Goal: Check status

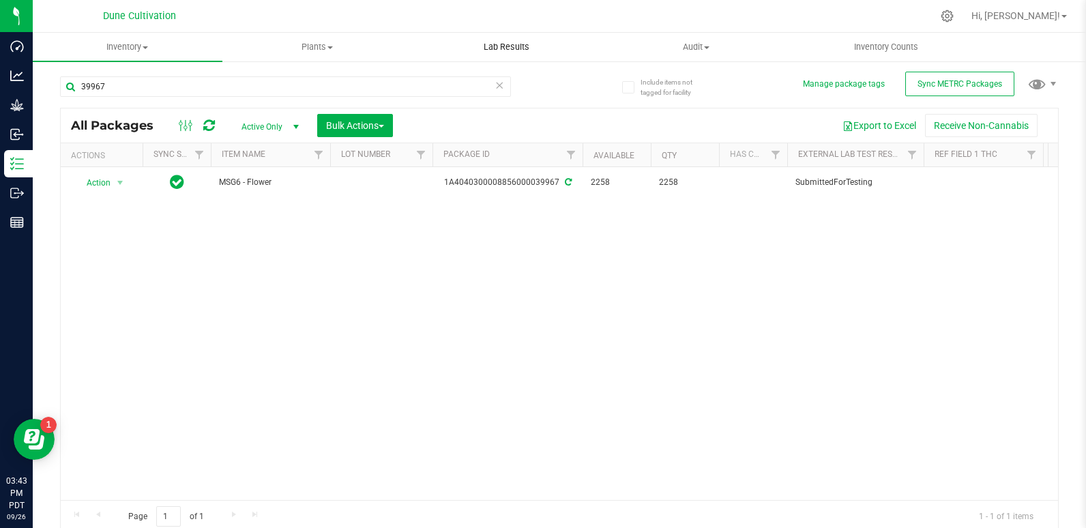
click at [521, 43] on span "Lab Results" at bounding box center [506, 47] width 83 height 12
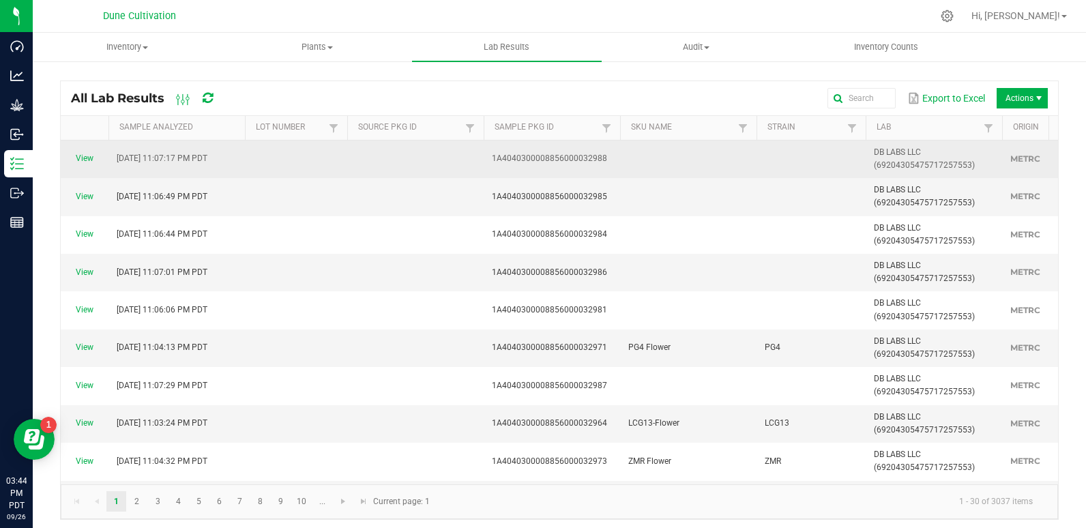
click at [532, 169] on td "1A4040300008856000032988" at bounding box center [552, 160] width 136 height 38
click at [549, 164] on td "1A4040300008856000032988" at bounding box center [552, 160] width 136 height 38
click at [756, 149] on td at bounding box center [688, 160] width 136 height 38
click at [83, 154] on link "View" at bounding box center [85, 159] width 18 height 10
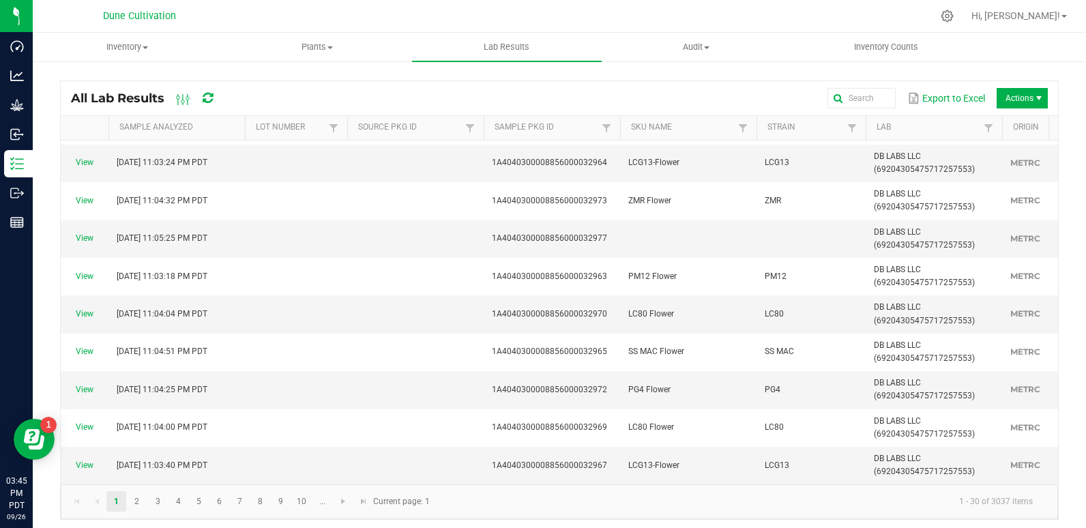
scroll to position [264, 0]
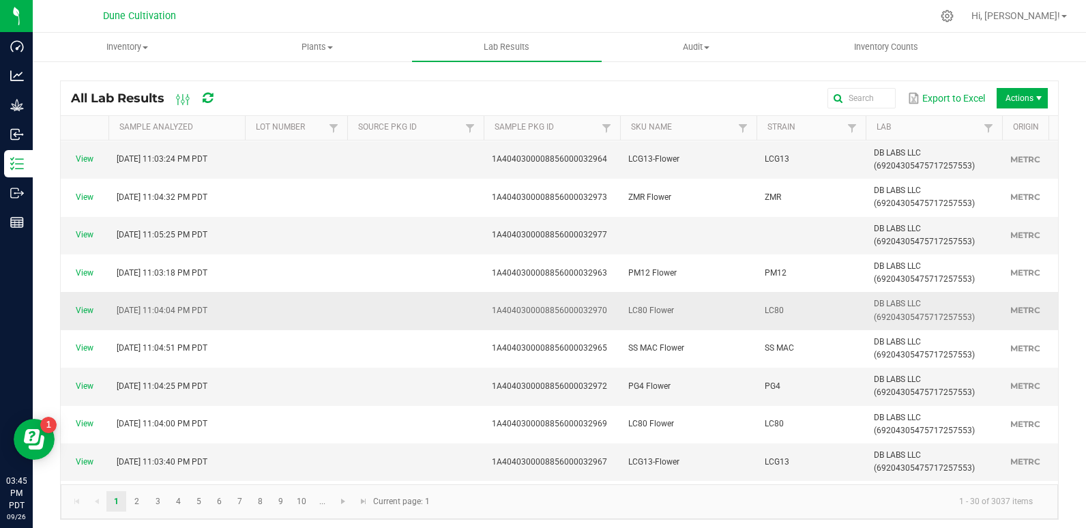
click at [84, 304] on span "View" at bounding box center [84, 310] width 31 height 13
click at [84, 311] on link "View" at bounding box center [85, 311] width 18 height 10
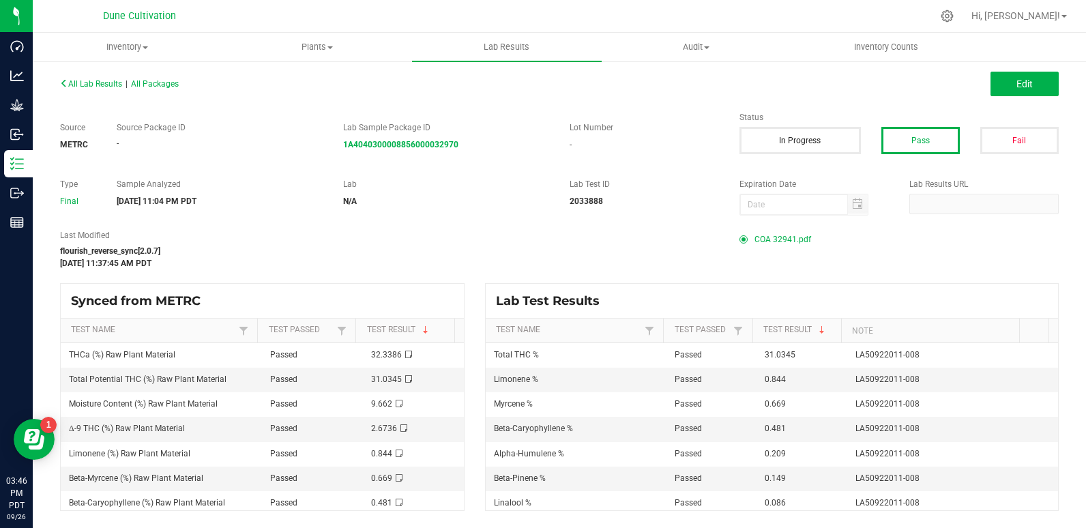
drag, startPoint x: 221, startPoint y: 93, endPoint x: 257, endPoint y: 71, distance: 42.2
click at [257, 71] on div "All Lab Results | All Packages Edit" at bounding box center [559, 84] width 1019 height 34
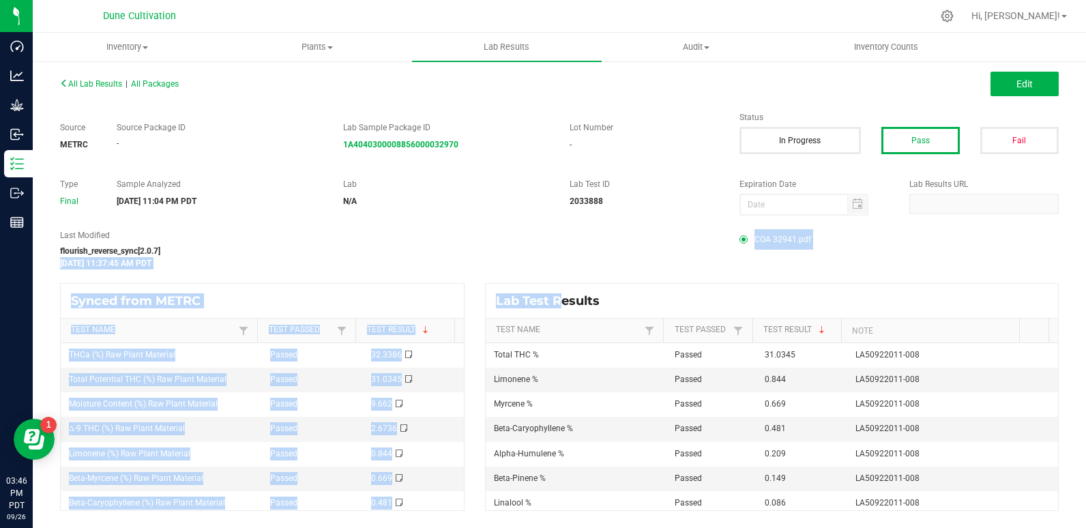
click at [391, 245] on div "flourish_reverse_sync[2.0.7]" at bounding box center [389, 251] width 659 height 12
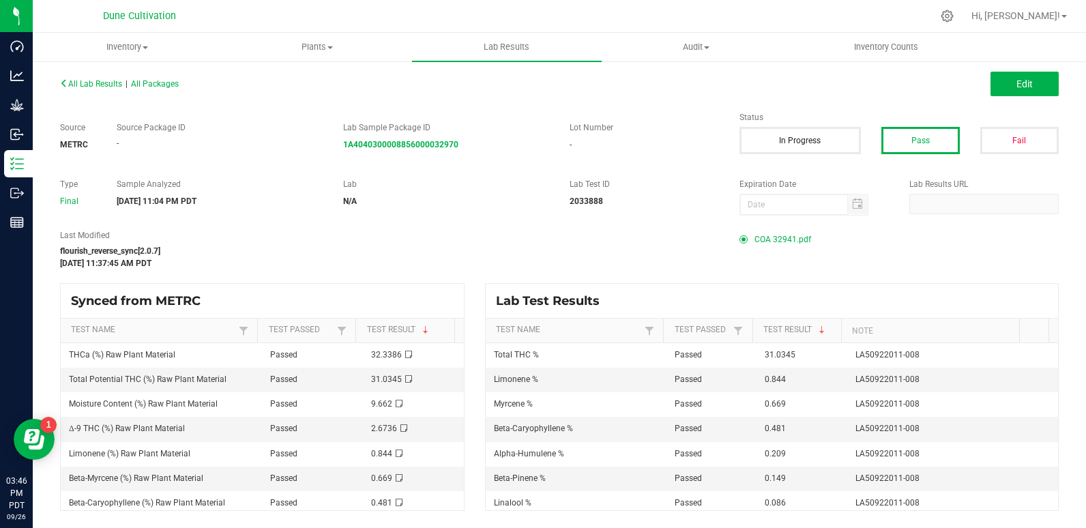
drag, startPoint x: 35, startPoint y: 48, endPoint x: 329, endPoint y: 204, distance: 333.0
click at [329, 204] on div "Sample Analyzed [DATE] 11:04 PM PDT" at bounding box center [219, 192] width 227 height 29
click at [178, 92] on div "All Lab Results | All Packages Edit" at bounding box center [559, 84] width 1019 height 34
